Goal: Task Accomplishment & Management: Complete application form

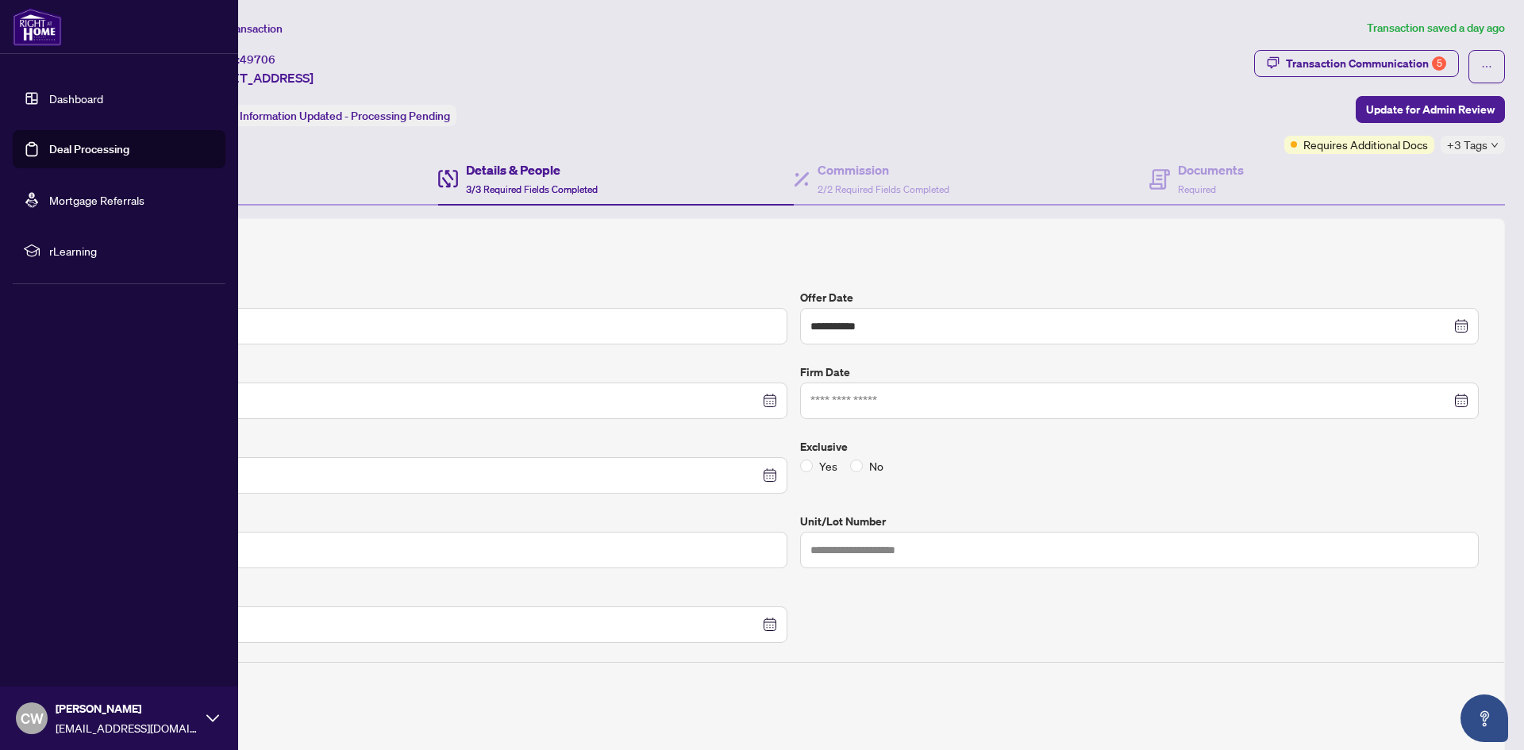
click at [49, 151] on link "Deal Processing" at bounding box center [89, 149] width 80 height 14
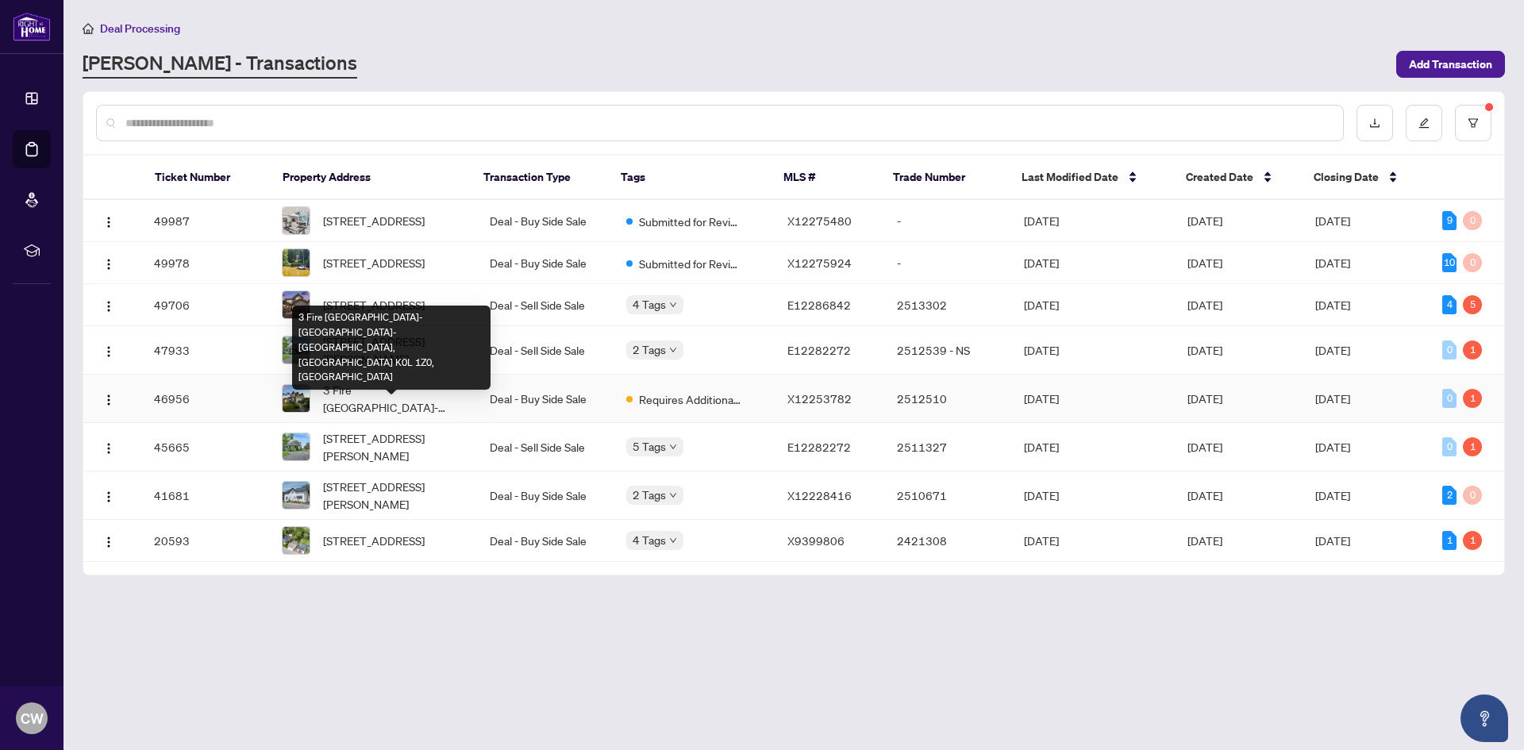
click at [382, 411] on span "3 Fire [GEOGRAPHIC_DATA]-[GEOGRAPHIC_DATA]-[GEOGRAPHIC_DATA], [GEOGRAPHIC_DATA]…" at bounding box center [393, 398] width 141 height 35
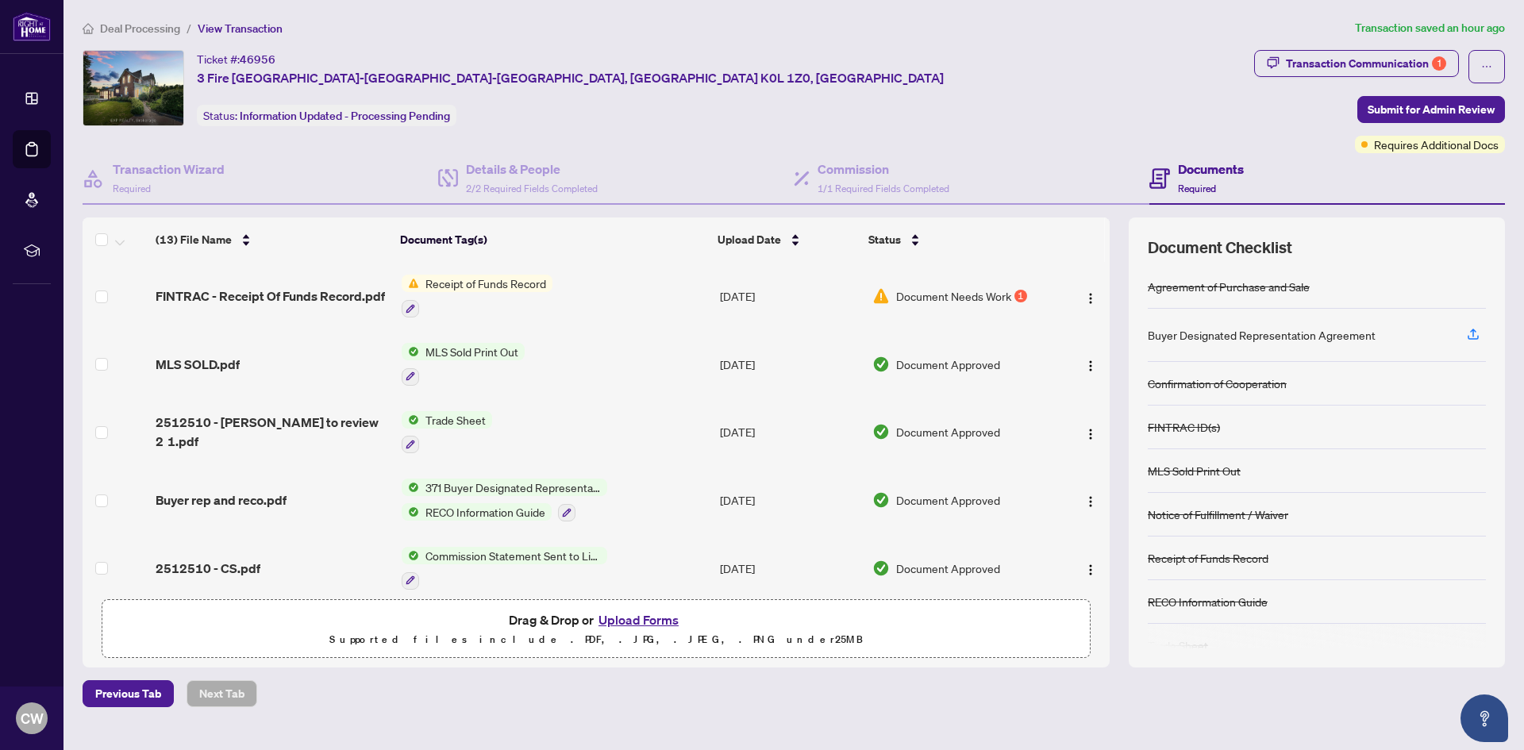
click at [648, 614] on button "Upload Forms" at bounding box center [639, 619] width 90 height 21
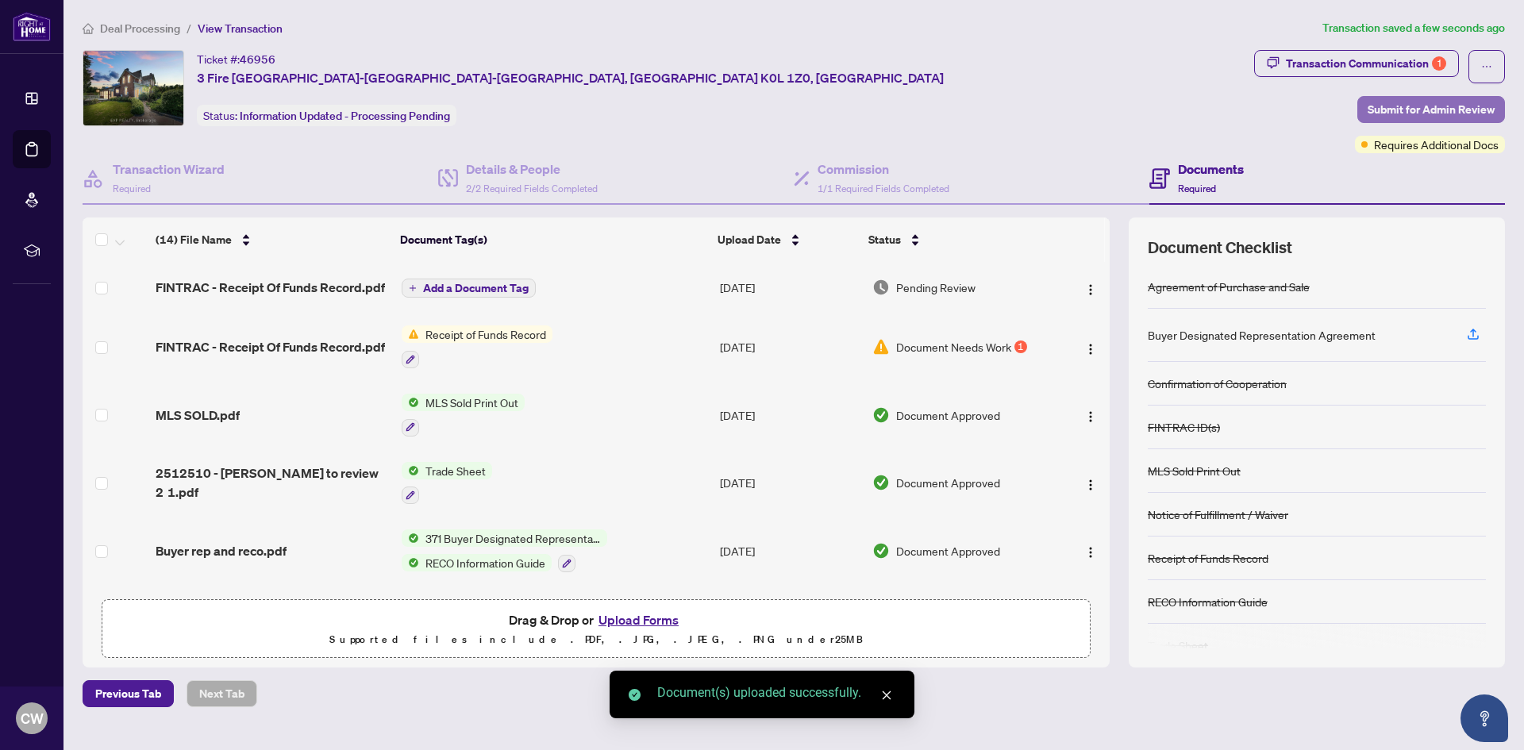
click at [1433, 108] on span "Submit for Admin Review" at bounding box center [1430, 109] width 127 height 25
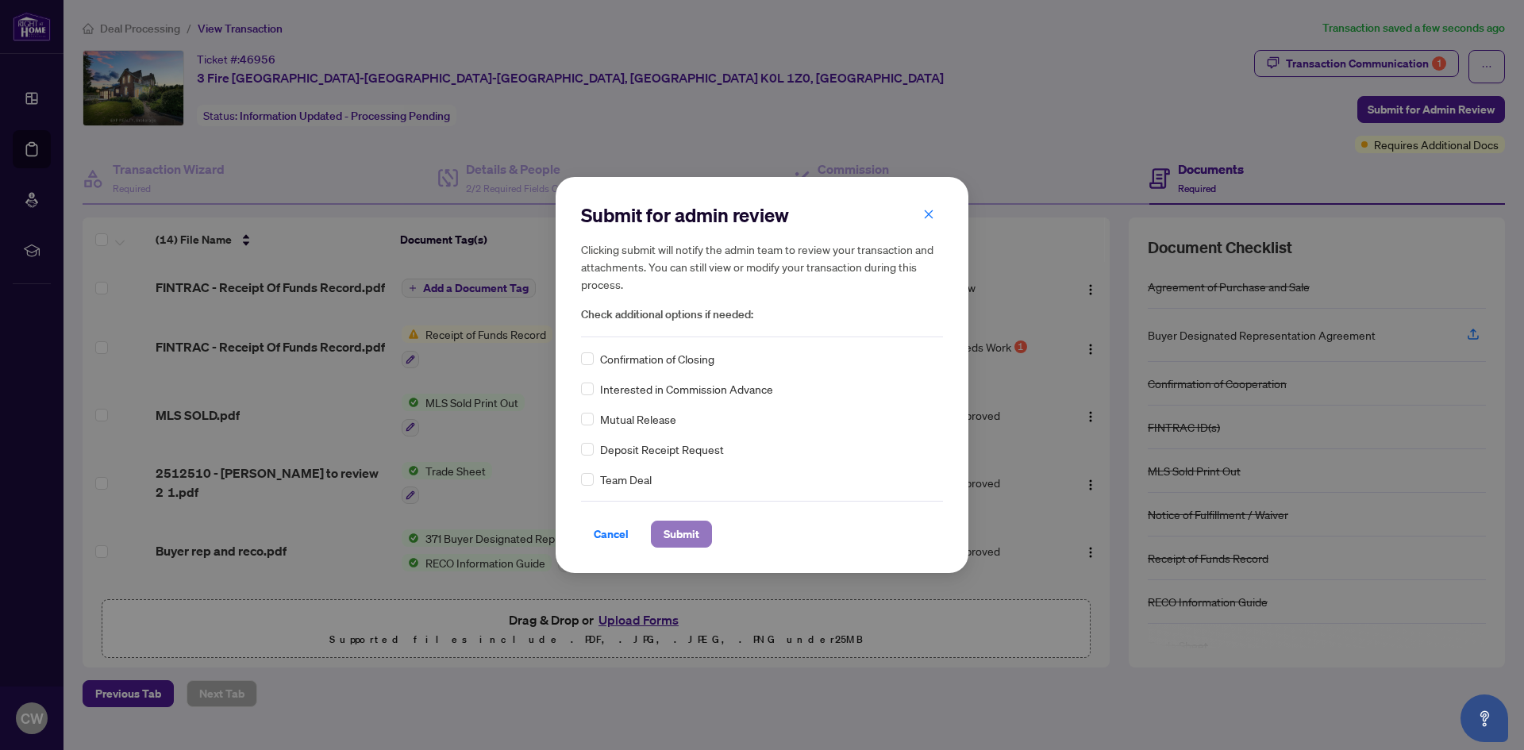
click at [684, 534] on span "Submit" at bounding box center [681, 533] width 36 height 25
